Goal: Information Seeking & Learning: Find contact information

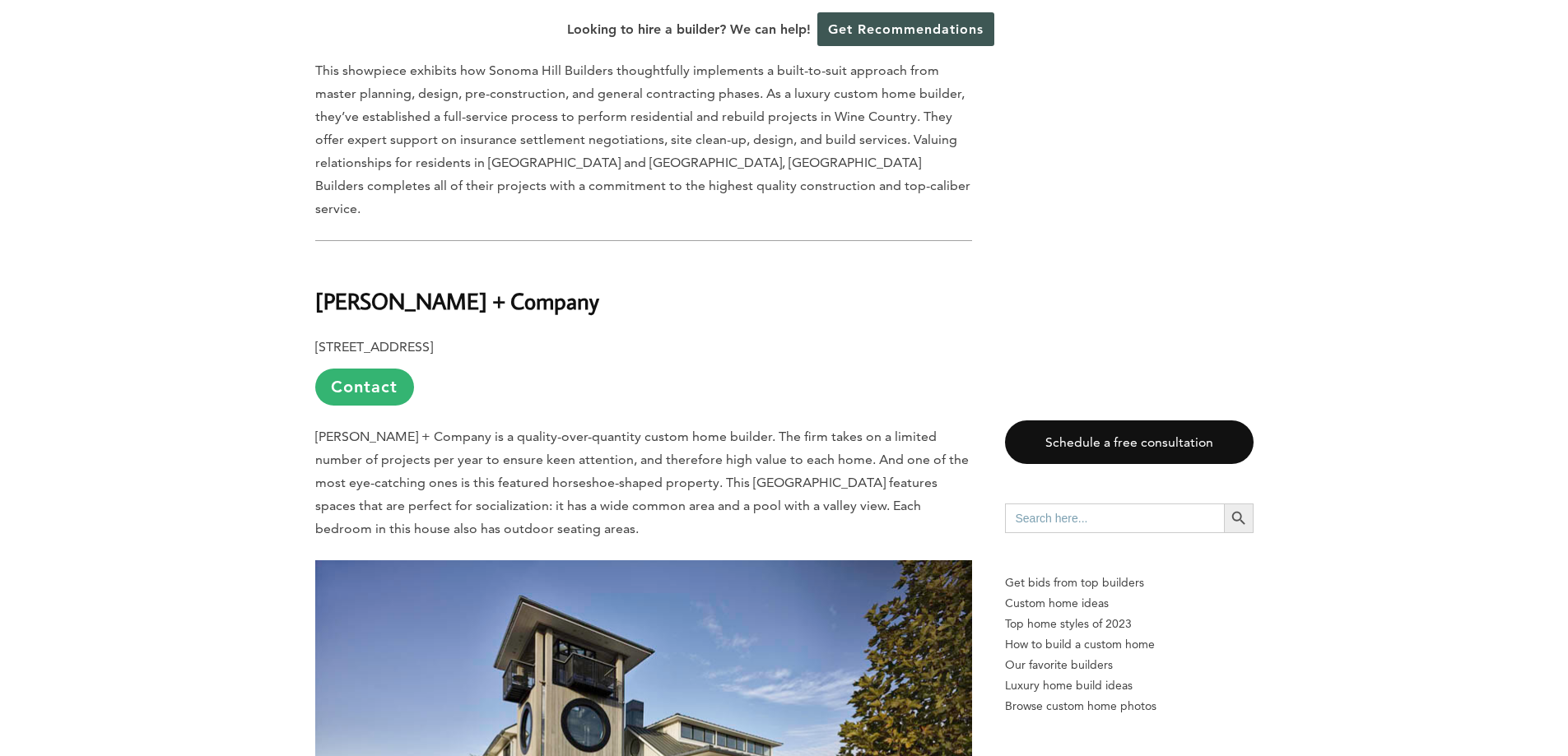
scroll to position [3784, 0]
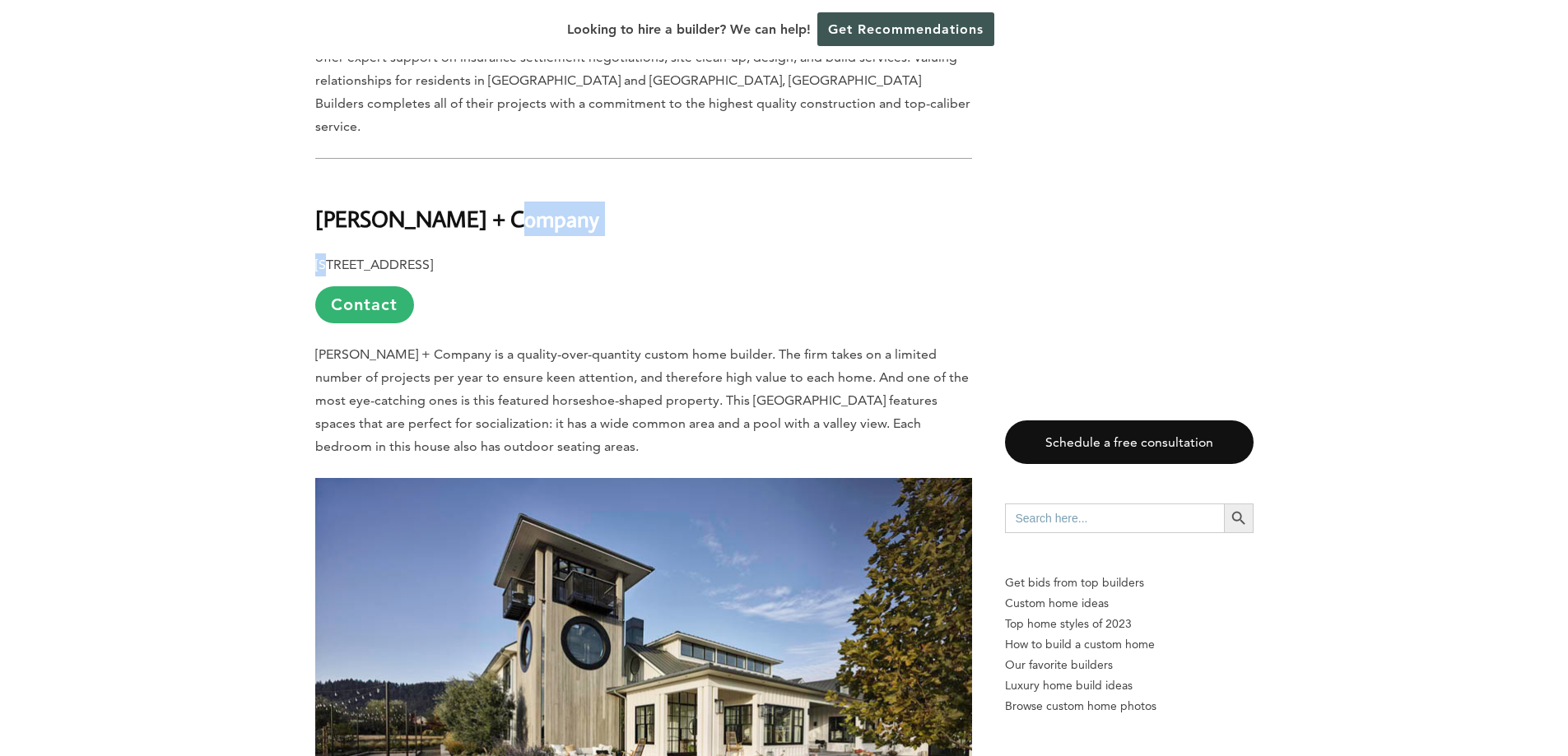
drag, startPoint x: 503, startPoint y: 111, endPoint x: 326, endPoint y: 125, distance: 177.6
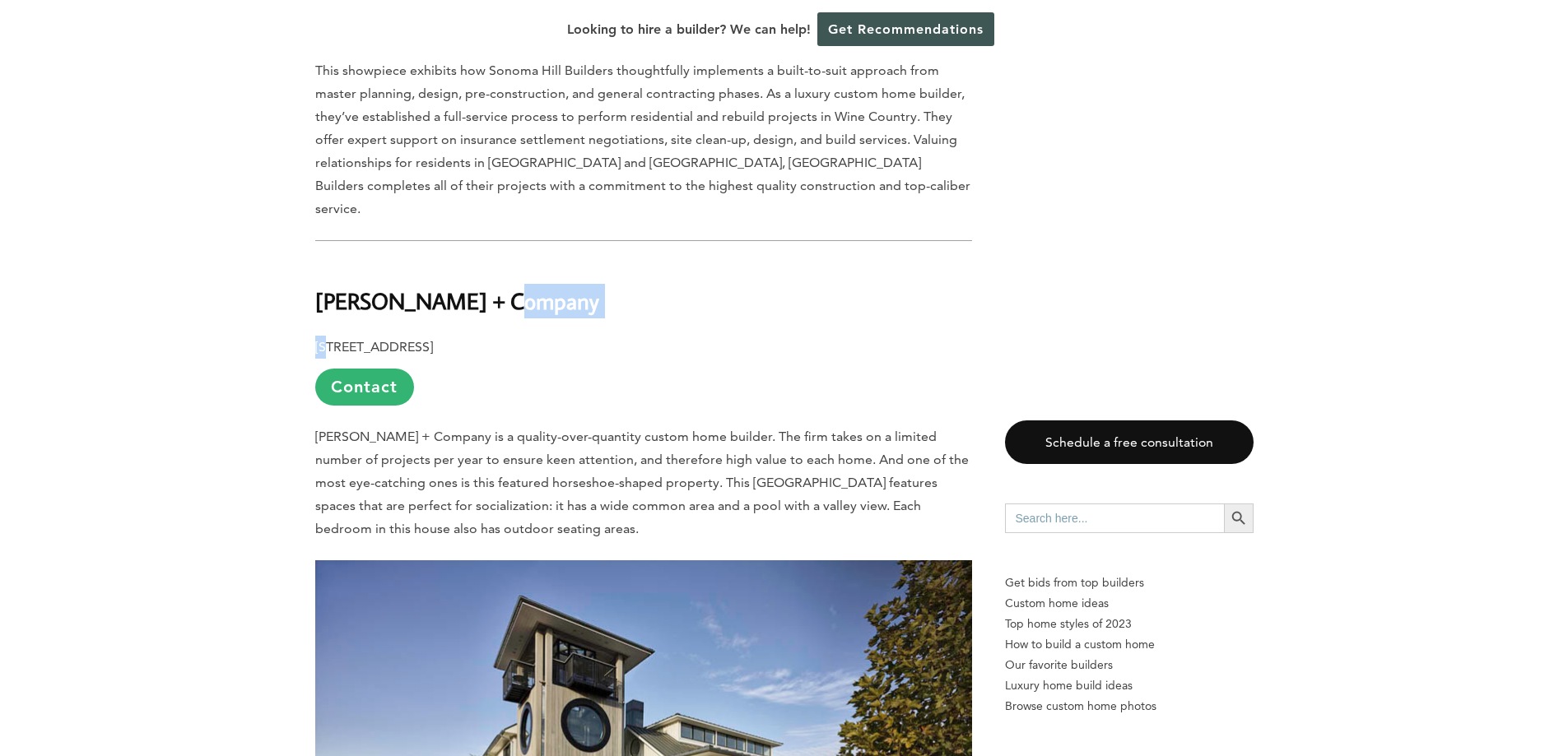
click at [523, 261] on h2 "[PERSON_NAME] + Company" at bounding box center [644, 290] width 657 height 57
drag, startPoint x: 520, startPoint y: 202, endPoint x: 316, endPoint y: 203, distance: 204.0
click at [316, 261] on h2 "[PERSON_NAME] + Company" at bounding box center [644, 290] width 657 height 57
copy b "[PERSON_NAME] + Company"
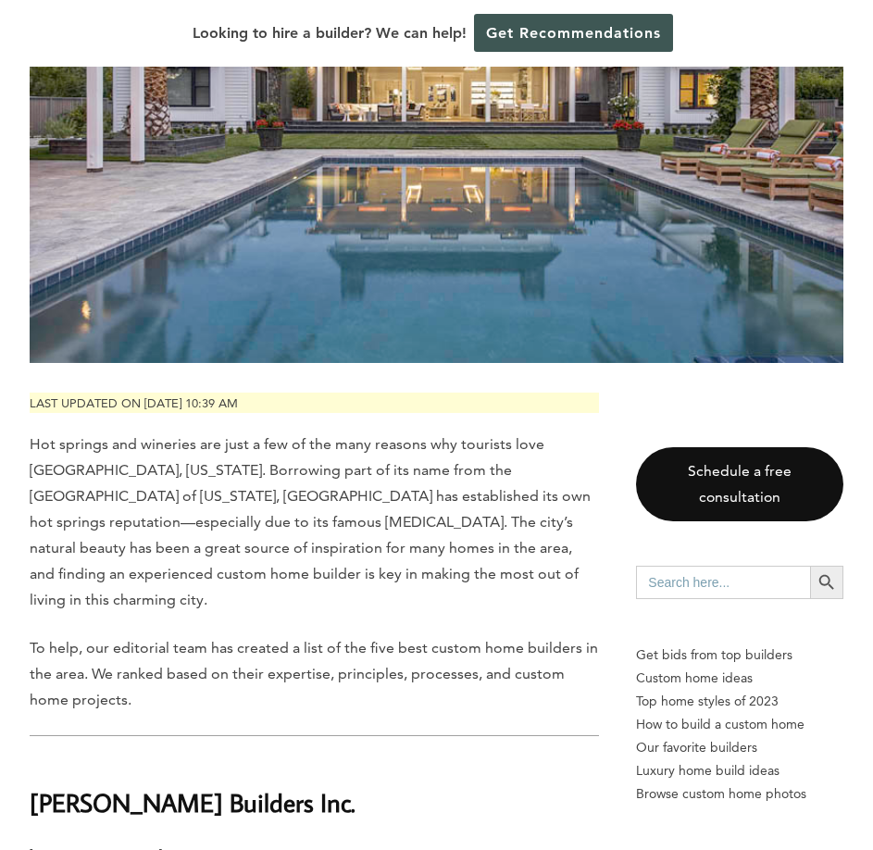
scroll to position [834, 0]
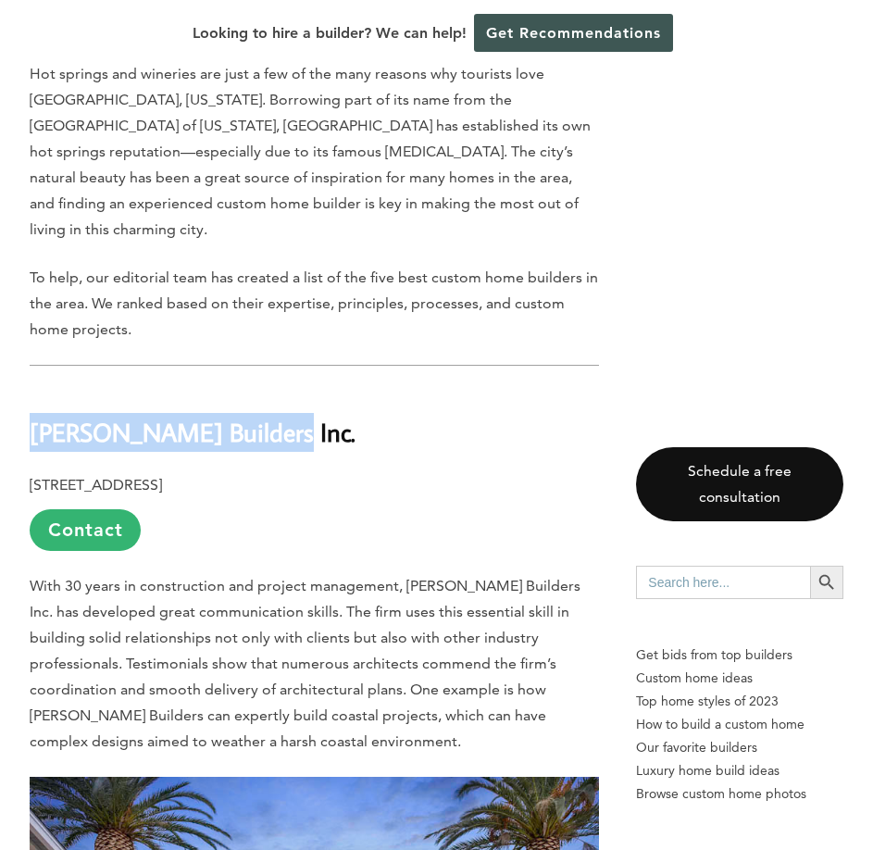
drag, startPoint x: 244, startPoint y: 363, endPoint x: 31, endPoint y: 376, distance: 213.4
click at [31, 416] on b "[PERSON_NAME] Builders Inc." at bounding box center [193, 432] width 326 height 32
copy b "[PERSON_NAME] Builders Inc."
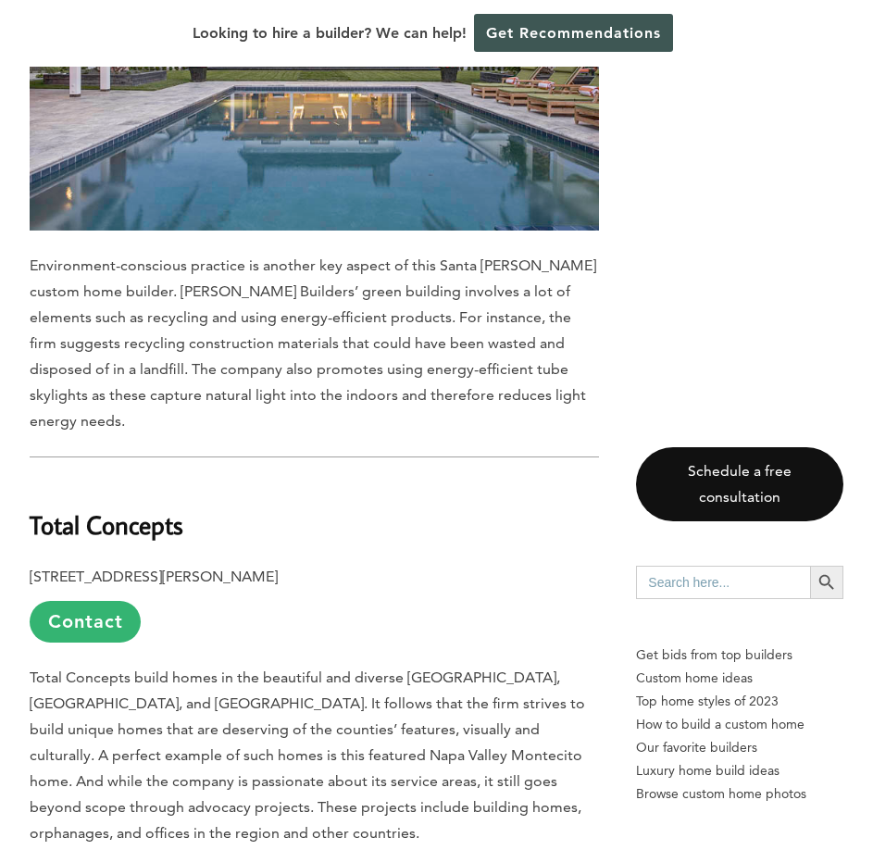
scroll to position [1852, 0]
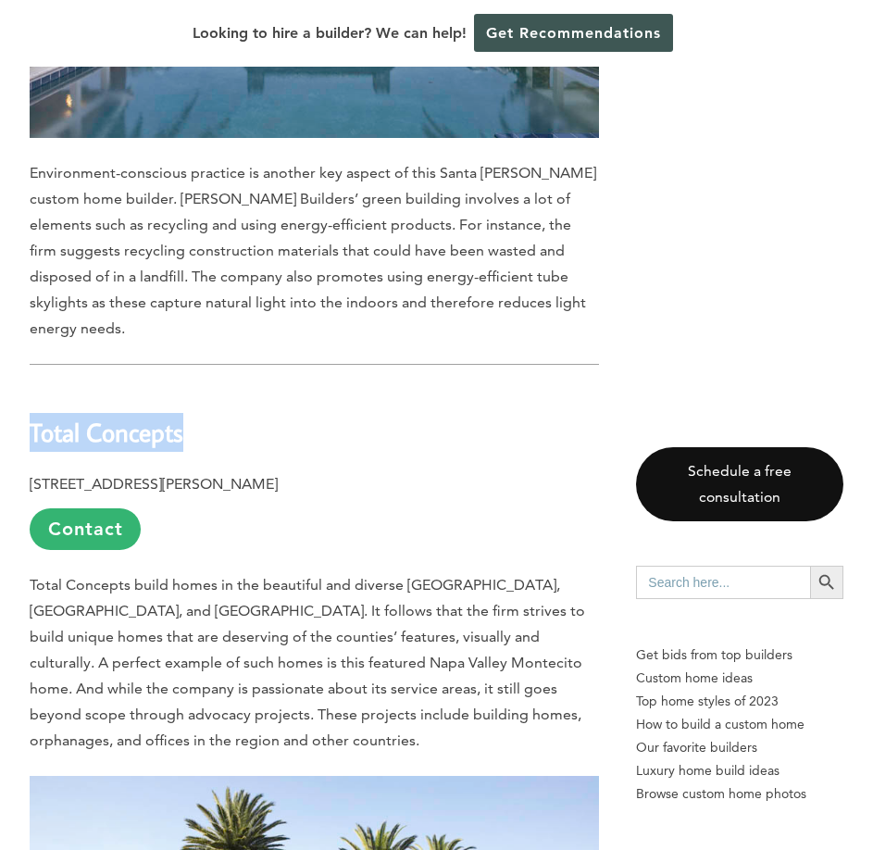
drag, startPoint x: 197, startPoint y: 335, endPoint x: 31, endPoint y: 341, distance: 165.9
click at [31, 387] on h2 "Total Concepts" at bounding box center [315, 419] width 570 height 64
copy b "Total Concepts"
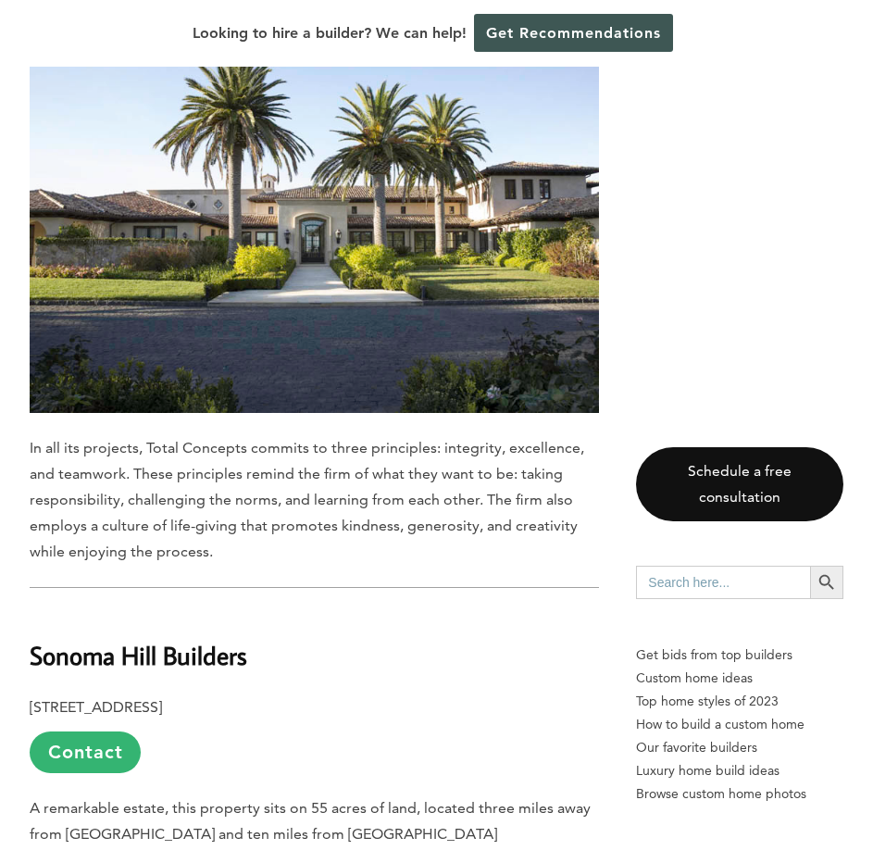
scroll to position [2964, 0]
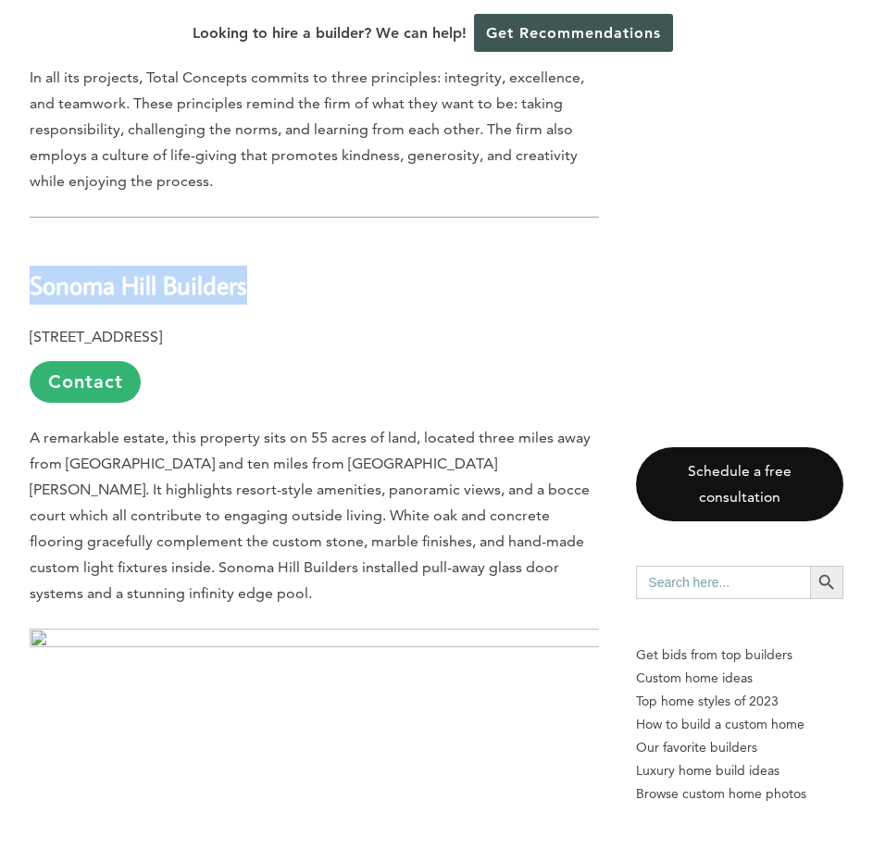
drag, startPoint x: 258, startPoint y: 165, endPoint x: 20, endPoint y: 162, distance: 238.0
click at [20, 162] on div "Last updated on [DATE] 10:39 am Hot springs and wineries are just a few of the …" at bounding box center [436, 668] width 873 height 5611
copy b "Sonoma Hill Builders"
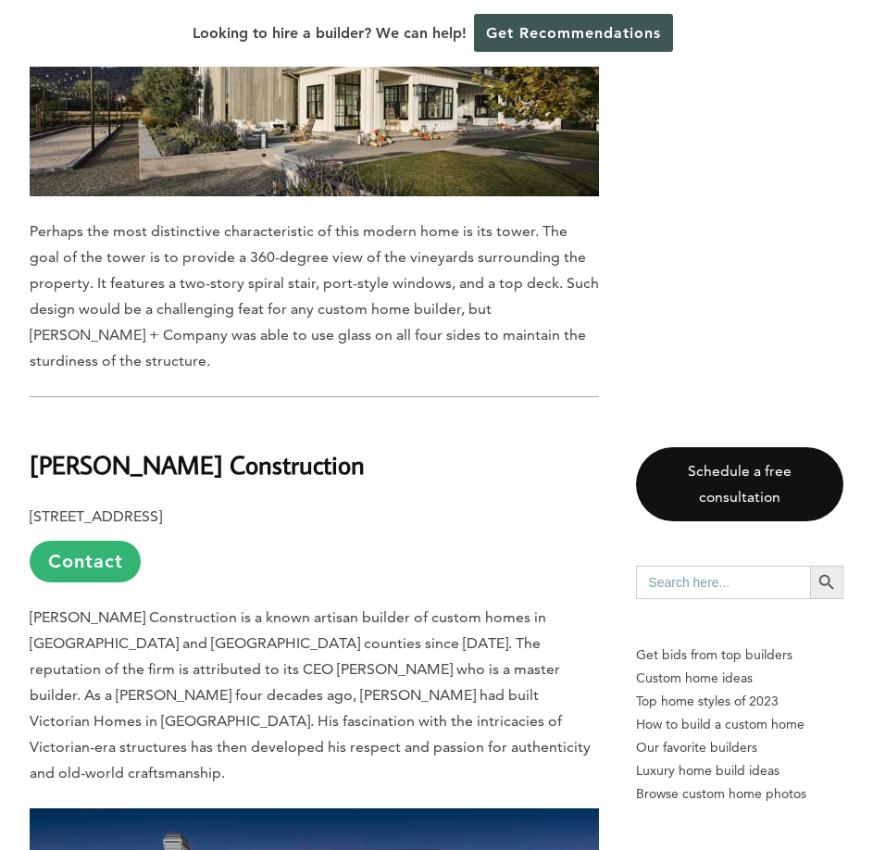
scroll to position [4908, 0]
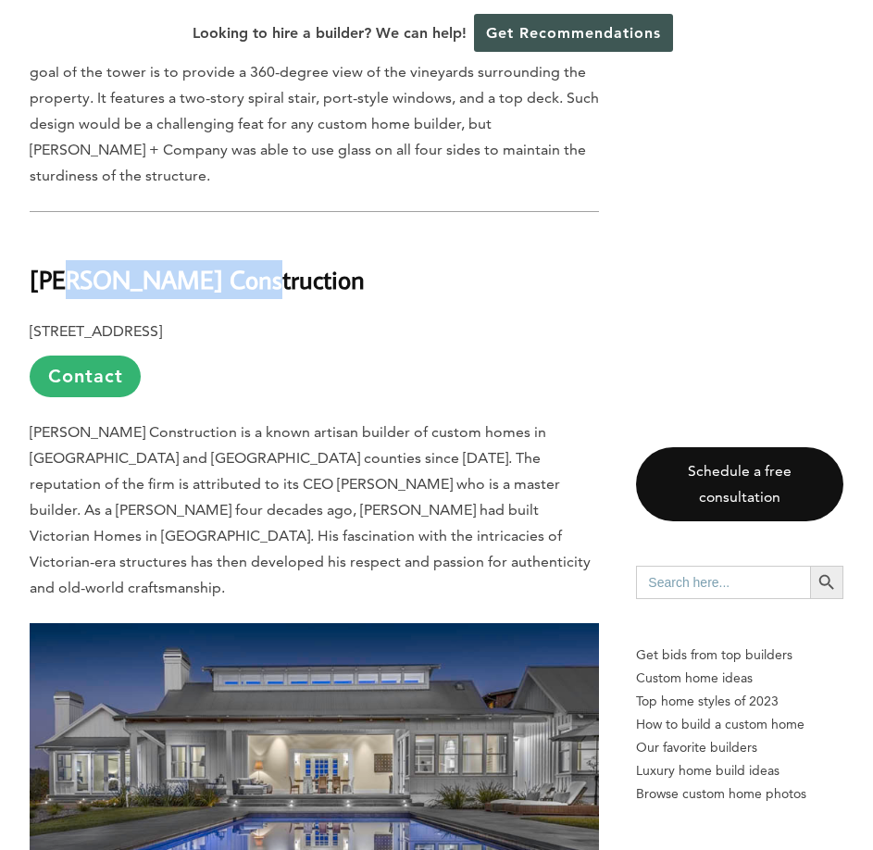
drag, startPoint x: 266, startPoint y: 135, endPoint x: 56, endPoint y: 137, distance: 209.3
click at [56, 234] on h2 "[PERSON_NAME] Construction" at bounding box center [315, 266] width 570 height 64
click at [226, 263] on b "[PERSON_NAME] Construction" at bounding box center [197, 279] width 335 height 32
drag, startPoint x: 226, startPoint y: 132, endPoint x: 14, endPoint y: 136, distance: 212.1
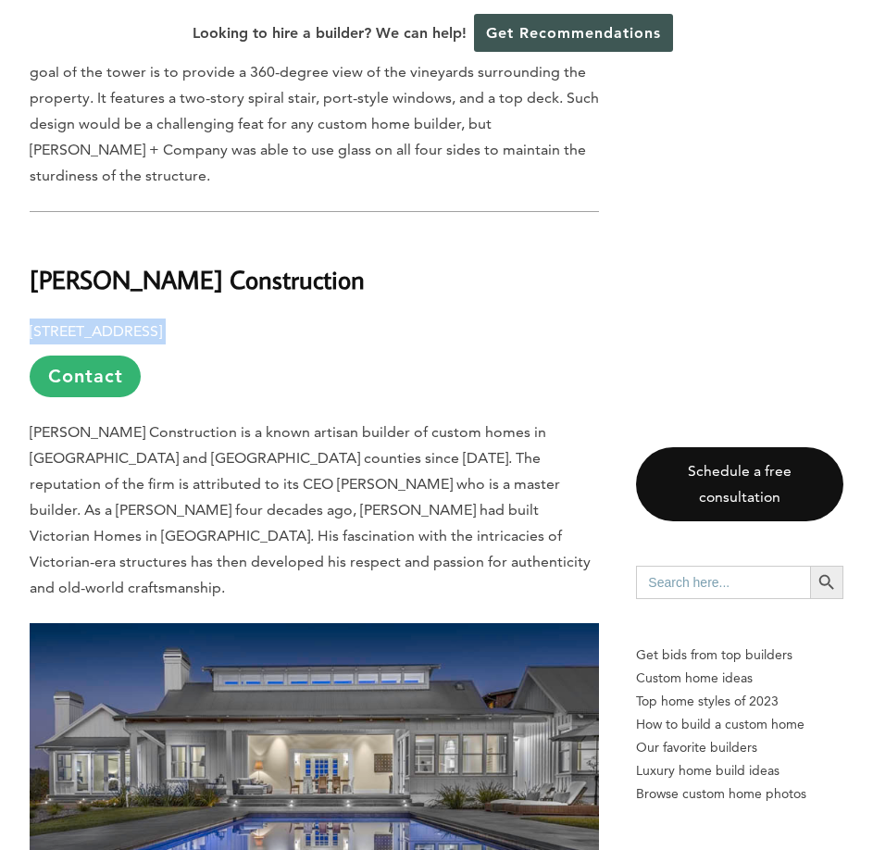
drag, startPoint x: 311, startPoint y: 184, endPoint x: 26, endPoint y: 189, distance: 285.3
copy p "[STREET_ADDRESS]"
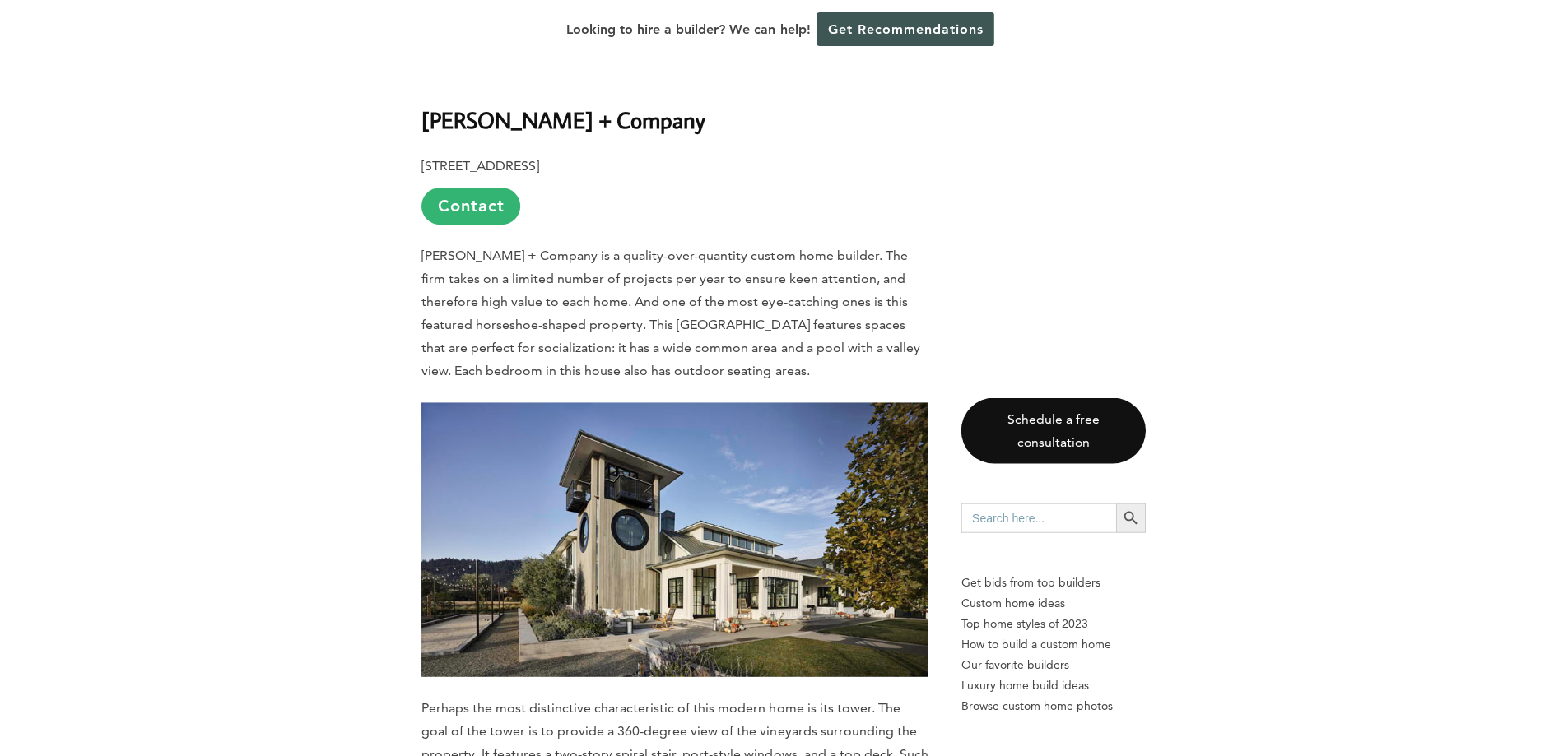
scroll to position [3906, 0]
